Goal: Obtain resource: Download file/media

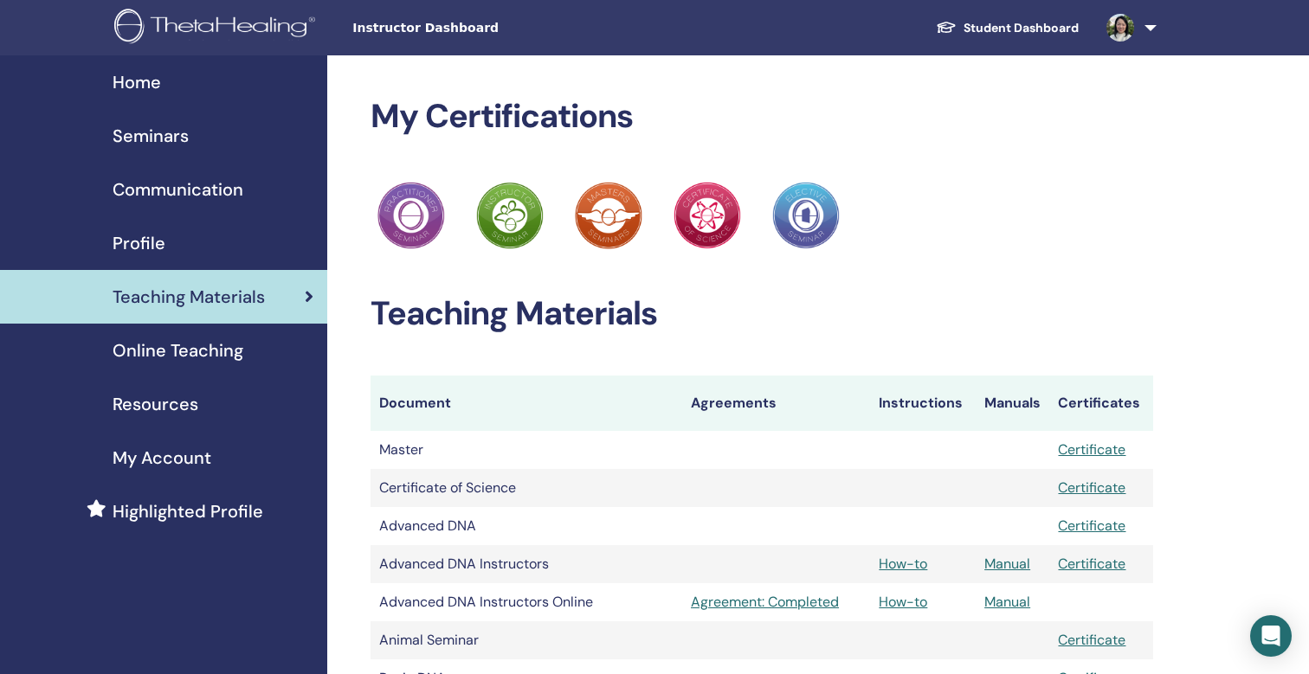
click at [173, 132] on span "Seminars" at bounding box center [151, 136] width 76 height 26
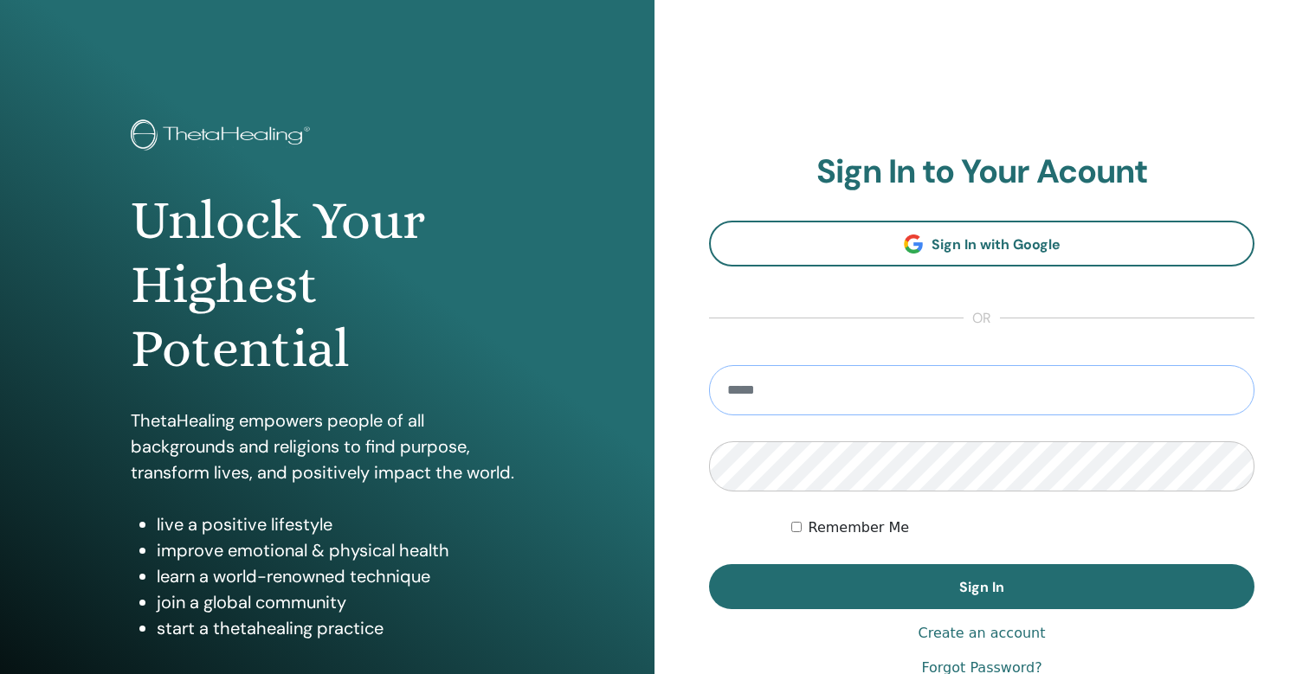
type input "**********"
click at [982, 587] on button "Sign In" at bounding box center [981, 586] width 545 height 45
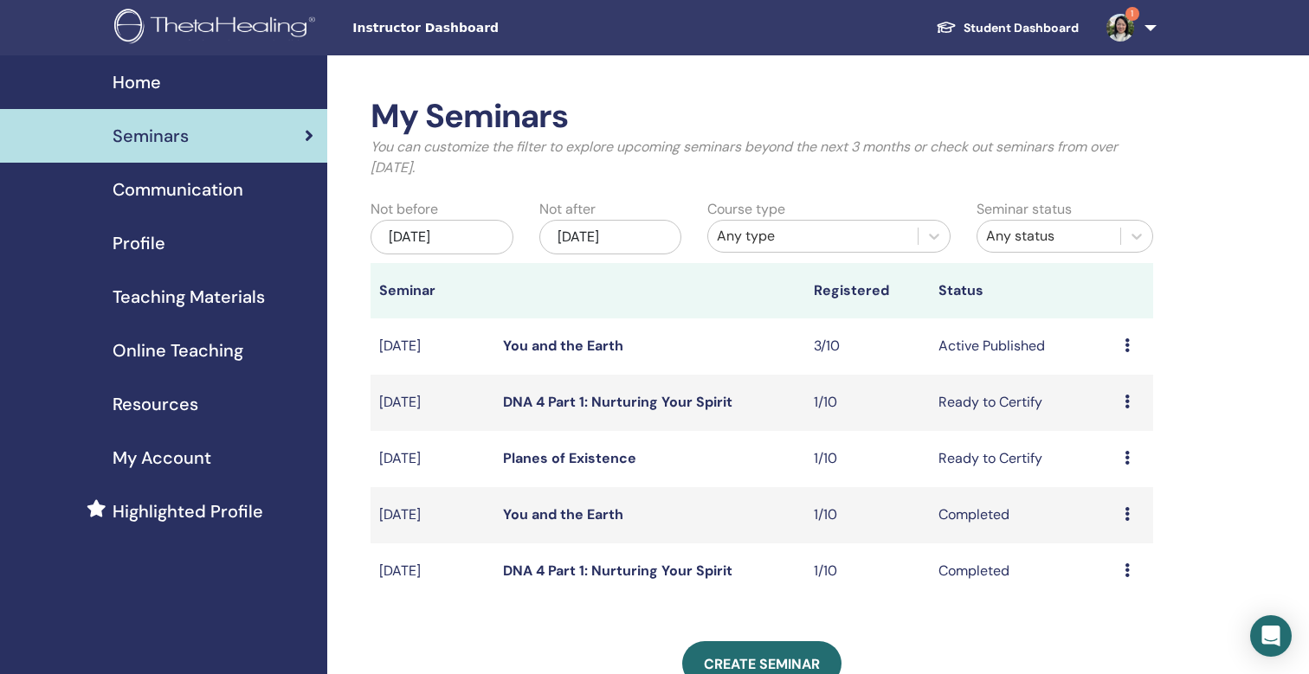
click at [1126, 345] on icon at bounding box center [1127, 345] width 5 height 14
click at [1111, 409] on link "Attendees" at bounding box center [1114, 412] width 66 height 18
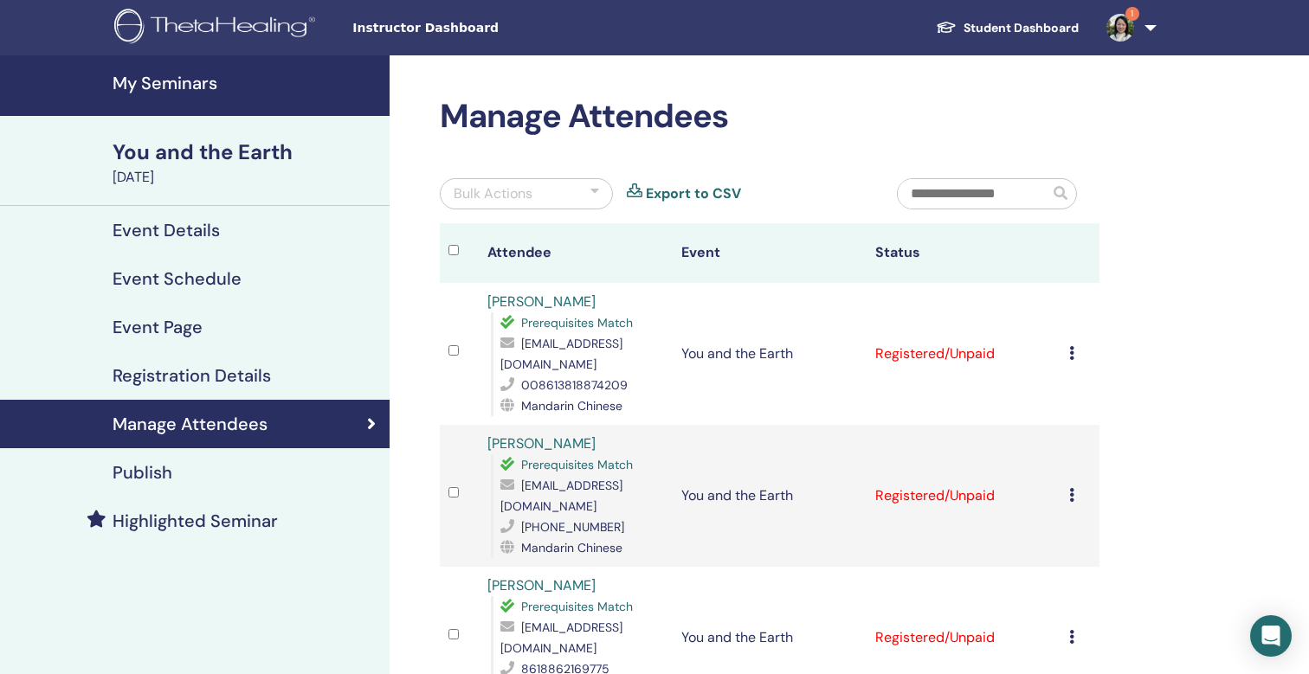
click at [1074, 346] on icon at bounding box center [1071, 353] width 5 height 14
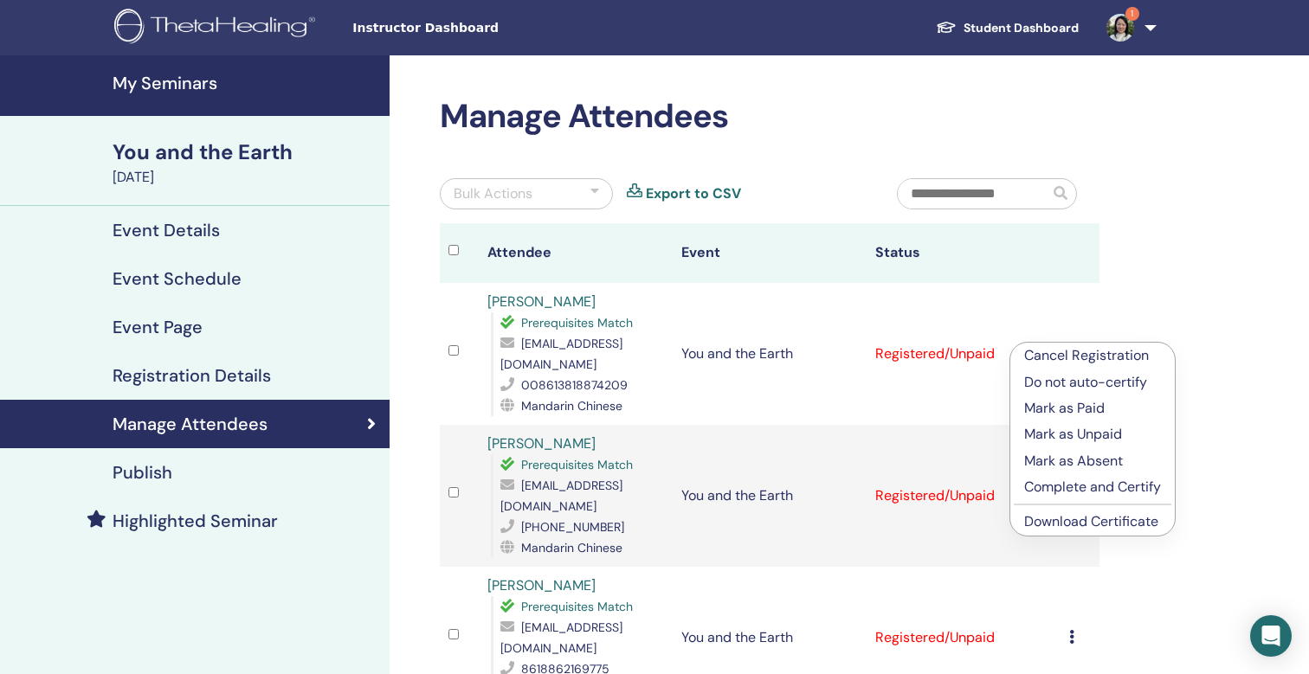
click at [1104, 524] on link "Download Certificate" at bounding box center [1091, 522] width 134 height 18
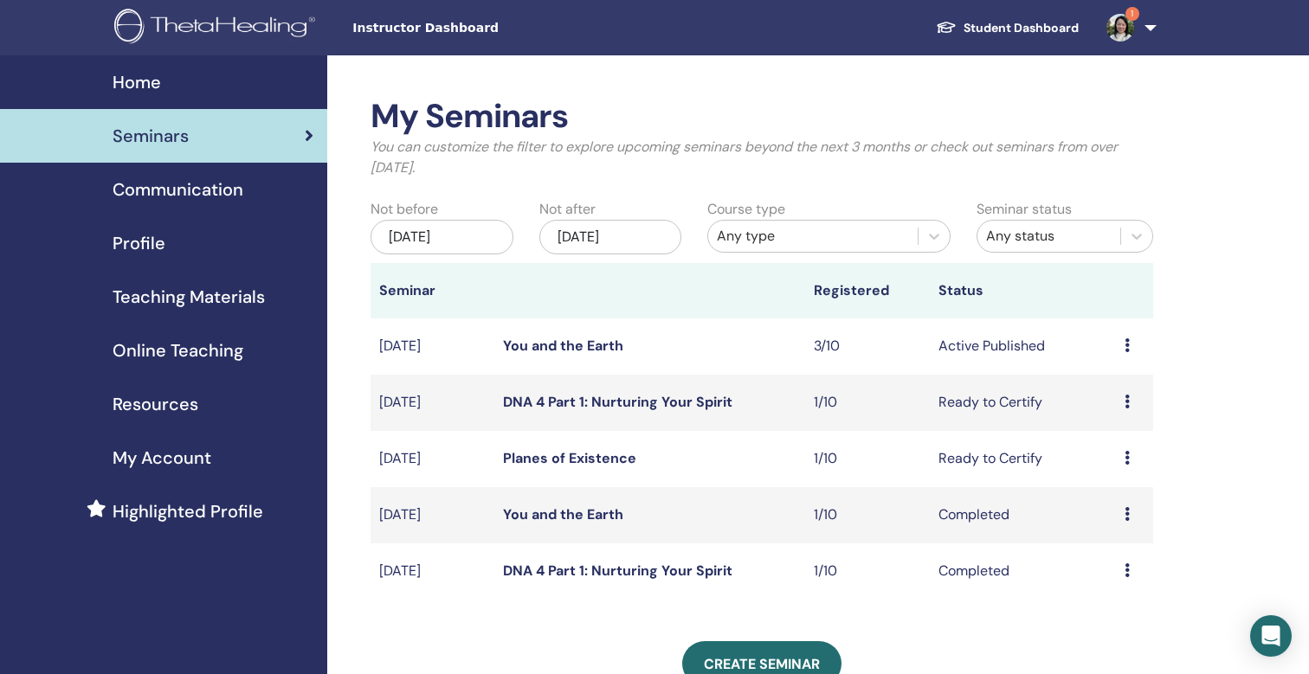
click at [126, 81] on span "Home" at bounding box center [137, 82] width 48 height 26
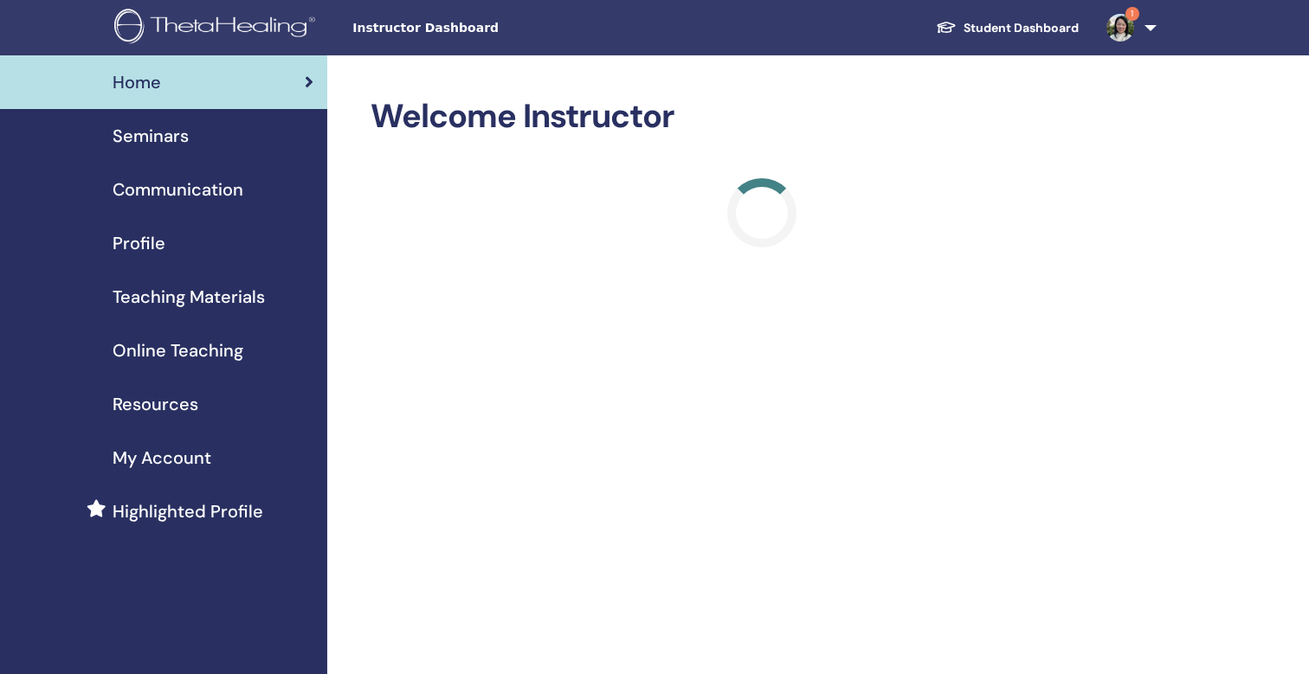
click at [165, 300] on span "Teaching Materials" at bounding box center [189, 297] width 152 height 26
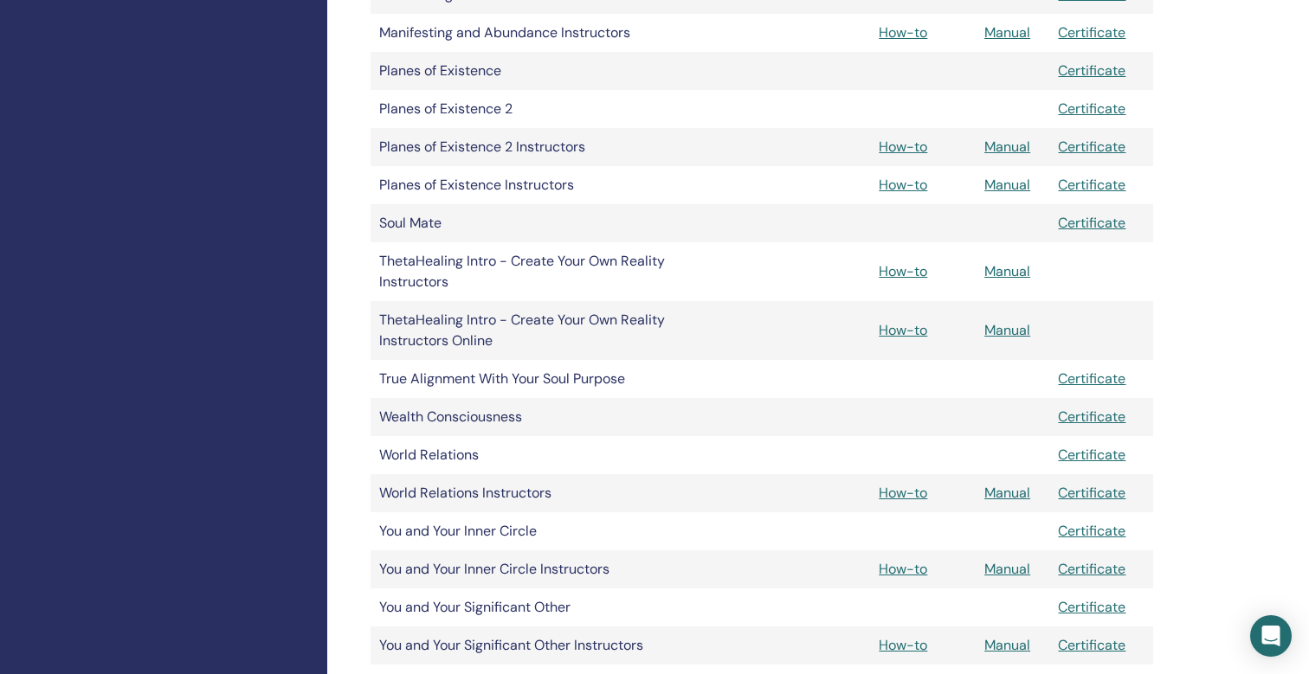
scroll to position [1834, 0]
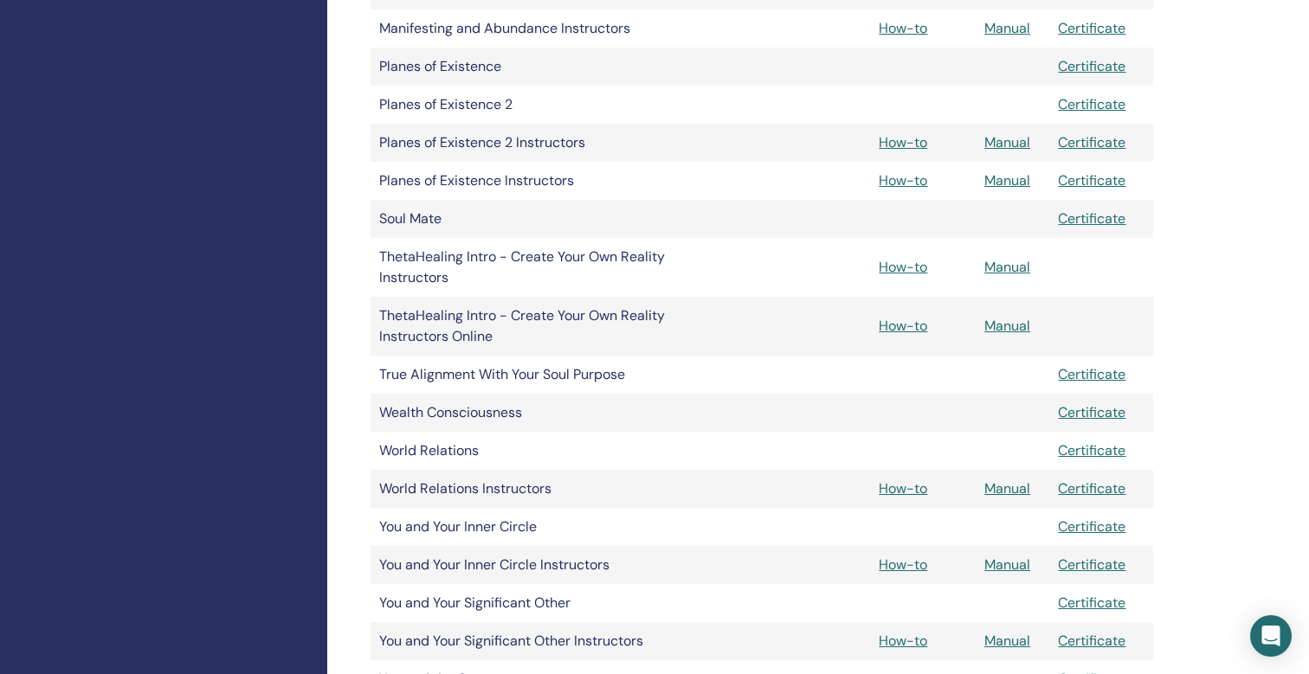
click at [897, 565] on link "How-to" at bounding box center [903, 565] width 48 height 18
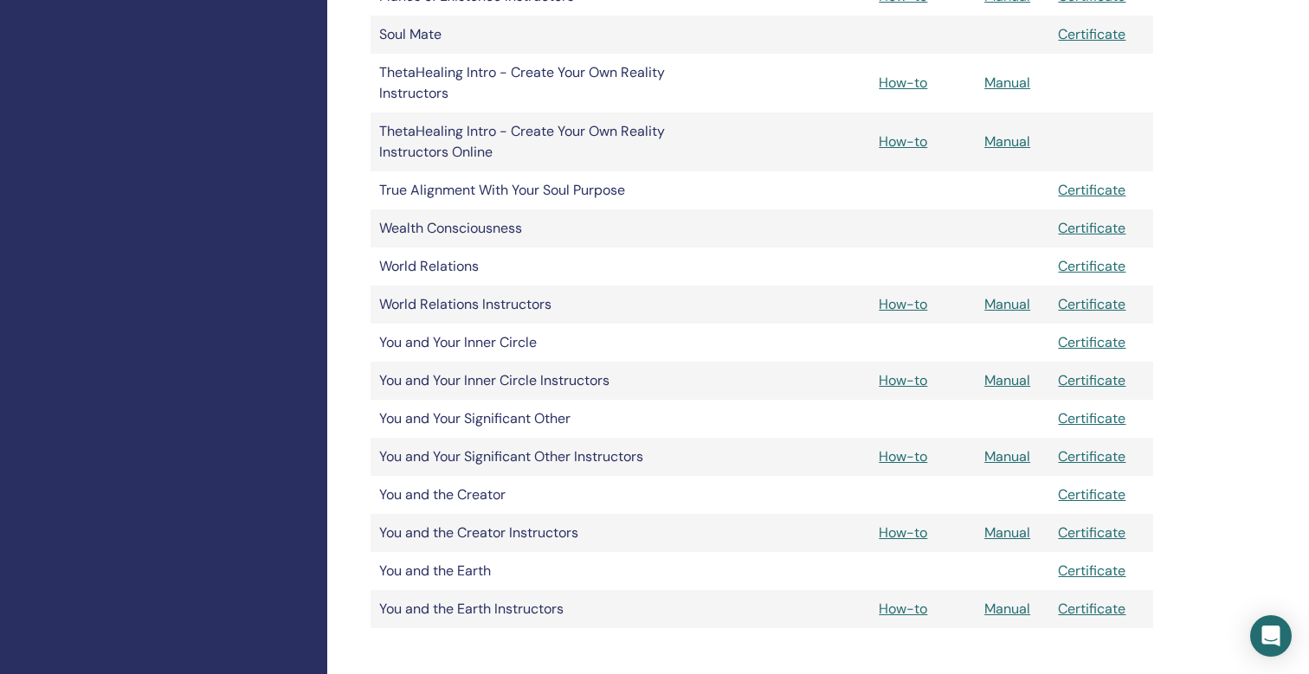
scroll to position [2021, 0]
click at [1009, 380] on link "Manual" at bounding box center [1007, 379] width 46 height 18
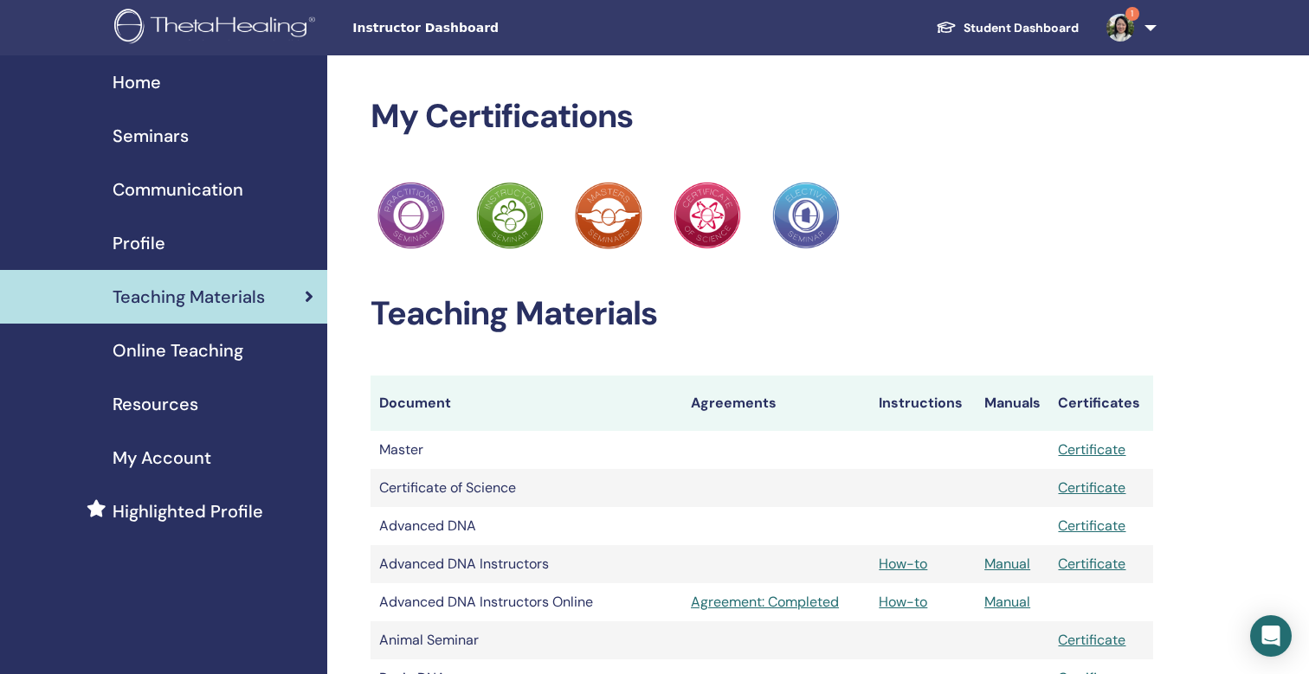
scroll to position [2021, 0]
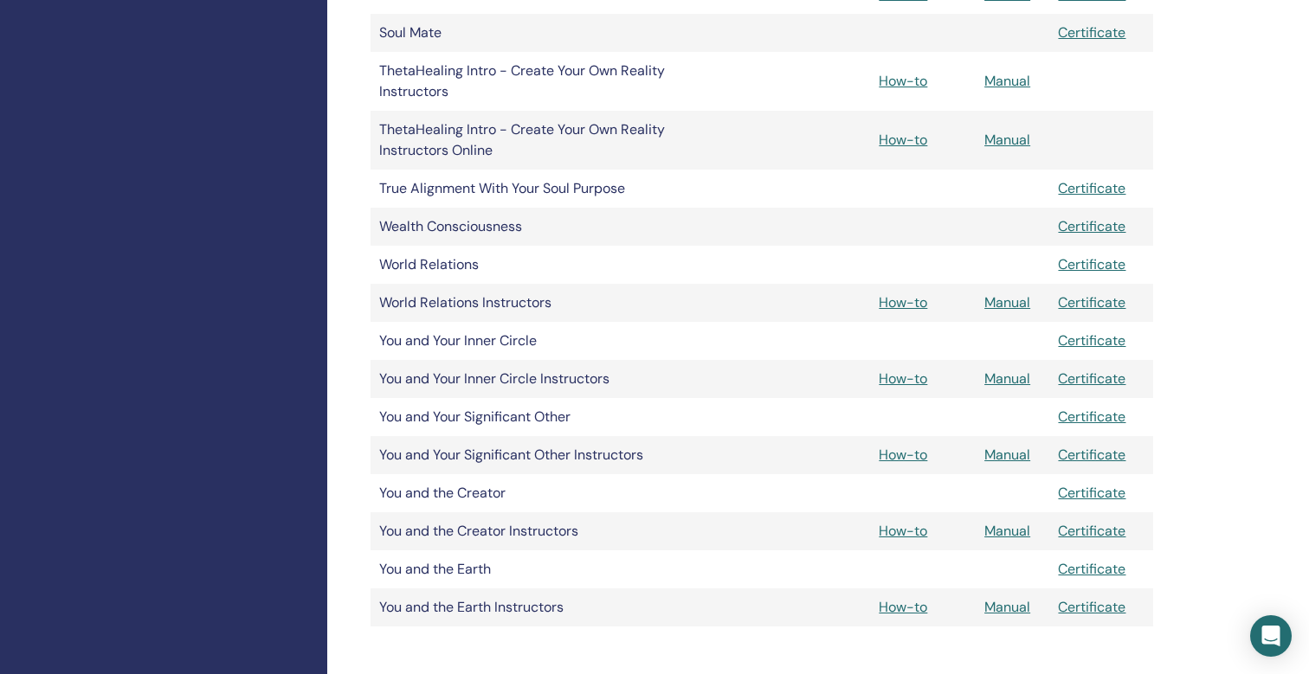
click at [1023, 375] on link "Manual" at bounding box center [1007, 379] width 46 height 18
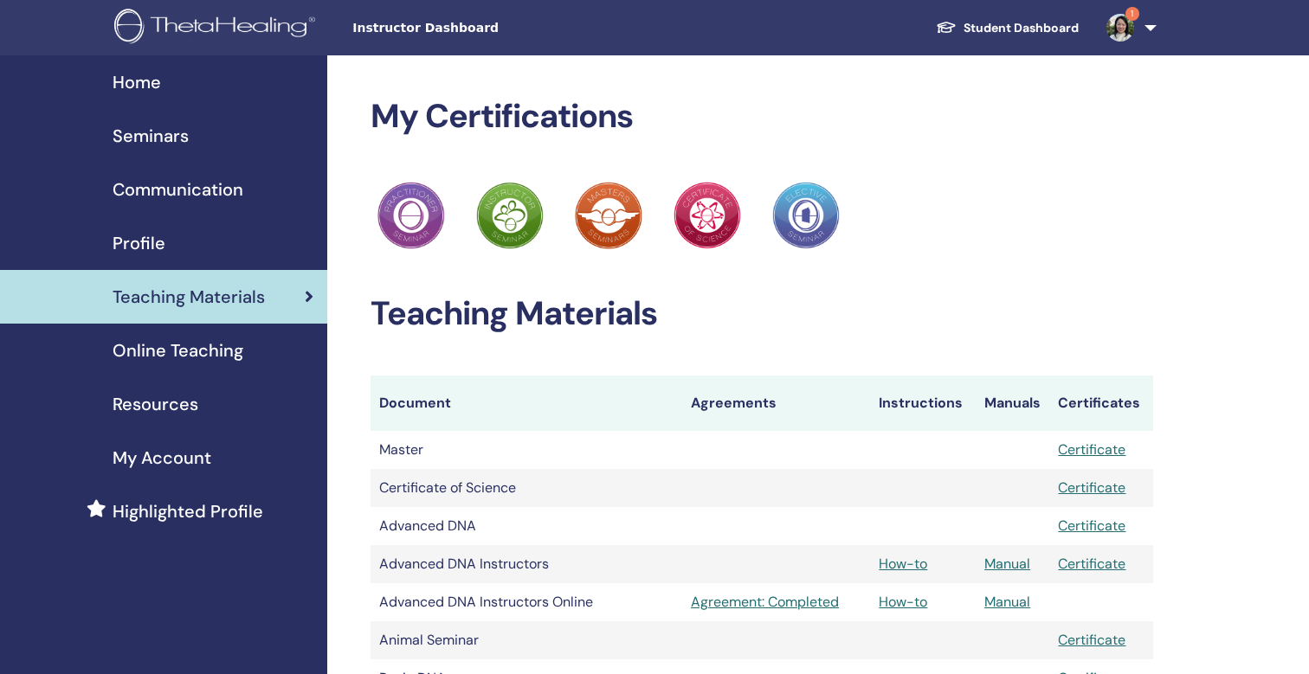
scroll to position [2021, 0]
